Goal: Information Seeking & Learning: Learn about a topic

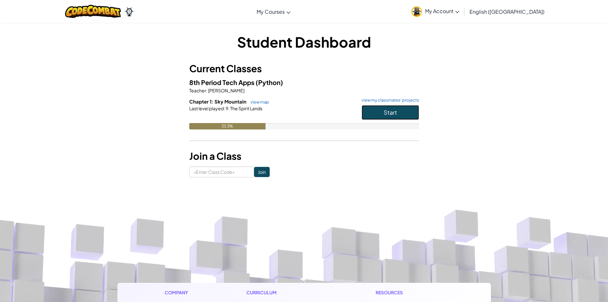
click at [387, 108] on button "Start" at bounding box center [390, 112] width 57 height 15
